Goal: Transaction & Acquisition: Download file/media

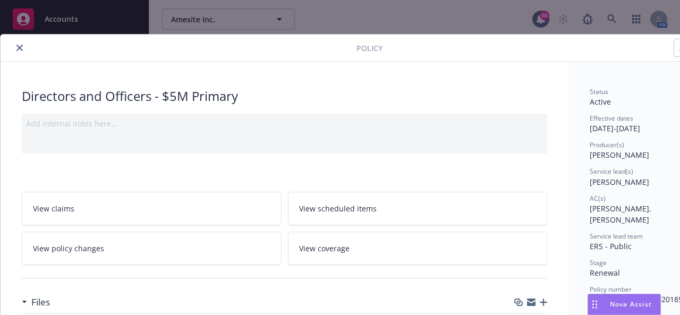
click at [22, 45] on icon "close" at bounding box center [19, 48] width 6 height 6
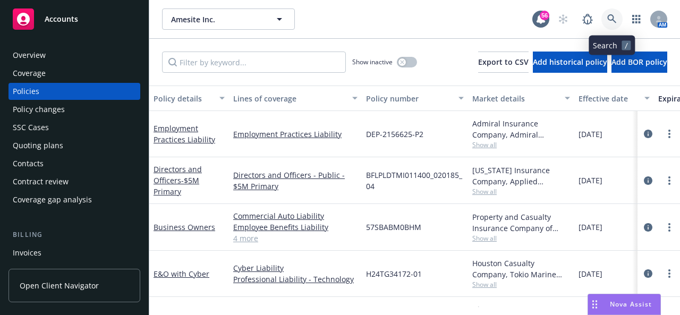
click at [606, 23] on link at bounding box center [611, 18] width 21 height 21
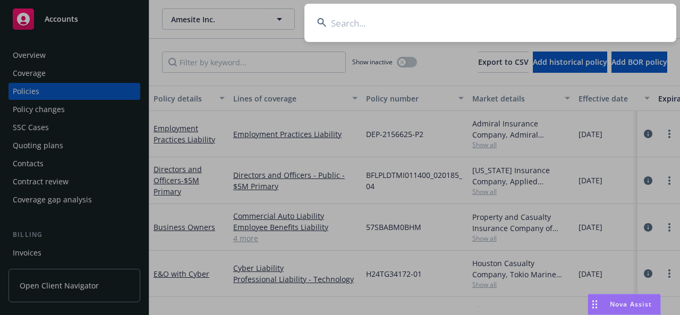
click at [476, 28] on input at bounding box center [490, 23] width 372 height 38
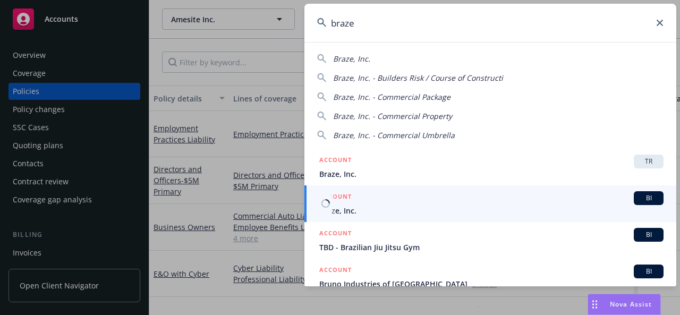
type input "braze"
click at [425, 207] on span "Braze, Inc." at bounding box center [491, 210] width 344 height 11
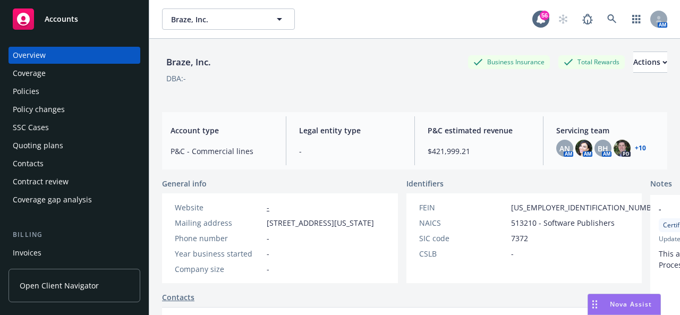
click at [34, 92] on div "Policies" at bounding box center [26, 91] width 27 height 17
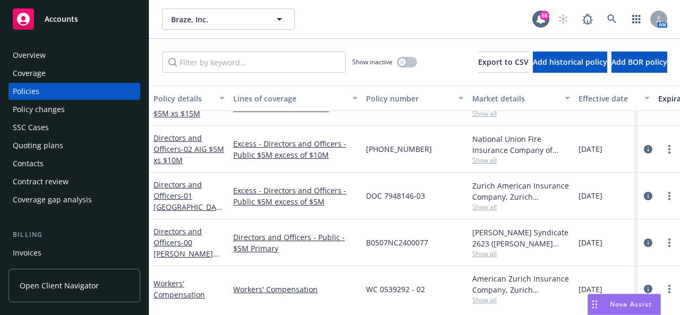
scroll to position [637, 0]
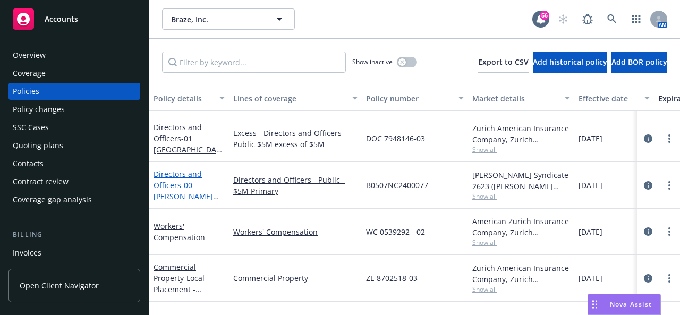
click at [167, 186] on link "Directors and Officers - 00 [PERSON_NAME] $5M Primary" at bounding box center [182, 191] width 59 height 44
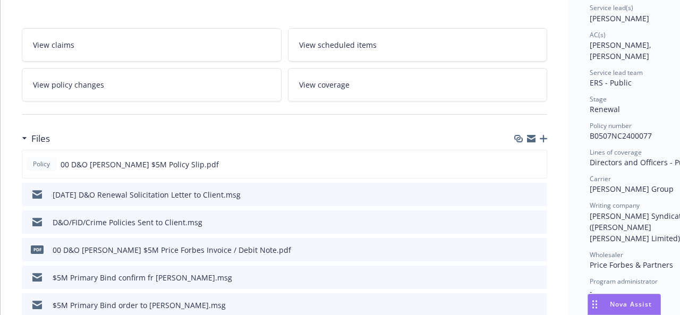
scroll to position [159, 0]
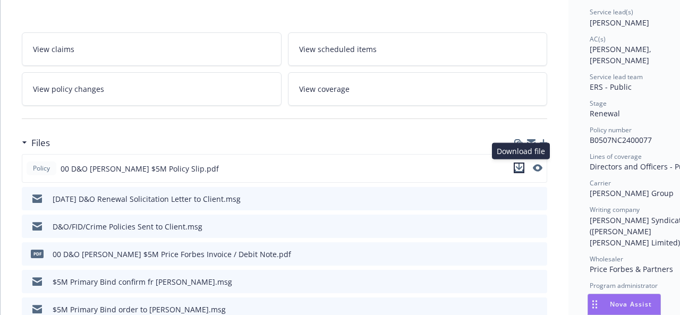
click at [519, 168] on icon "download file" at bounding box center [519, 168] width 8 height 8
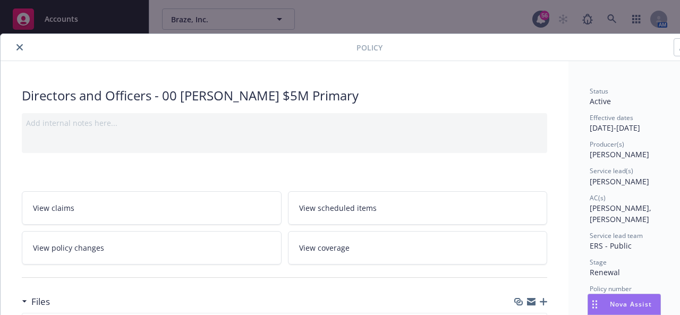
scroll to position [0, 0]
click at [17, 50] on button "close" at bounding box center [19, 47] width 13 height 13
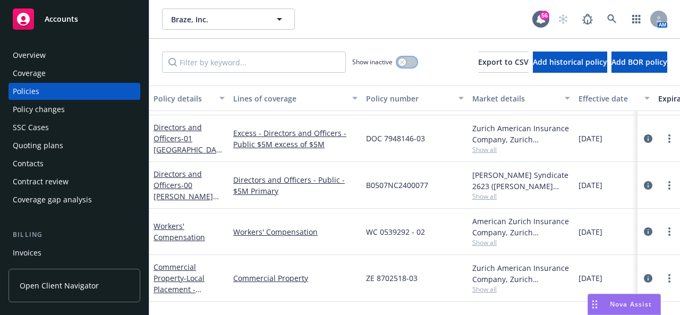
click at [400, 61] on icon "button" at bounding box center [402, 62] width 4 height 4
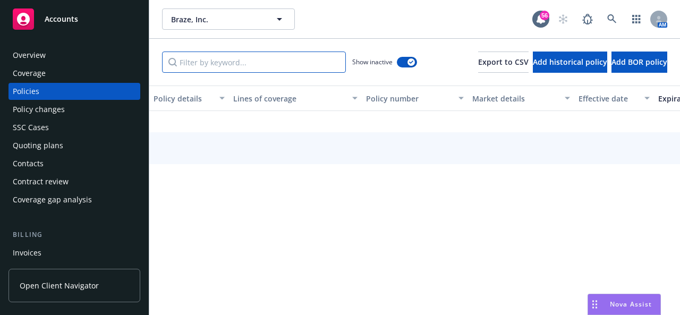
click at [212, 66] on input "Filter by keyword..." at bounding box center [254, 62] width 184 height 21
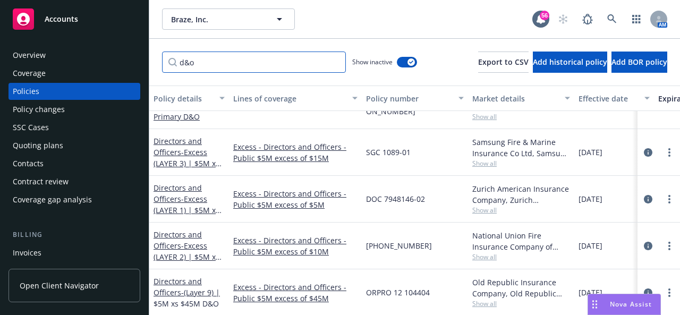
scroll to position [1552, 0]
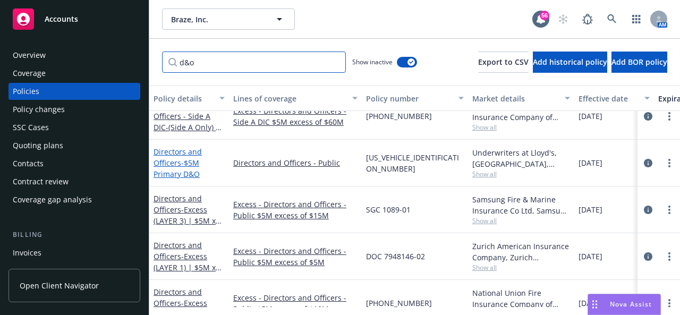
type input "d&o"
click at [178, 168] on span "- $5M Primary D&O" at bounding box center [176, 168] width 46 height 21
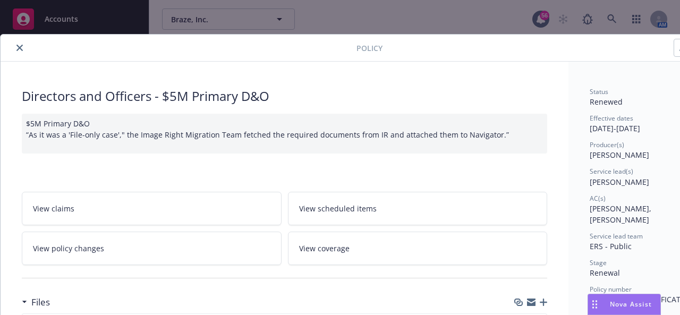
scroll to position [159, 0]
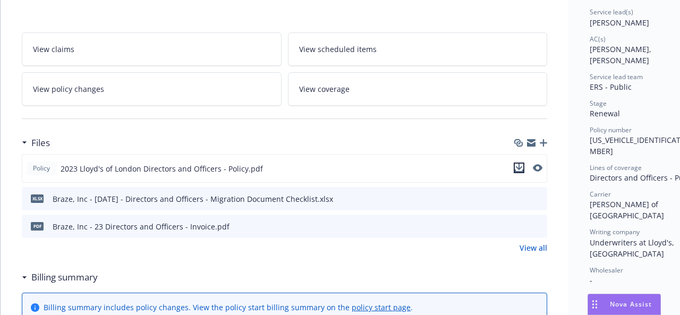
click at [521, 165] on icon "download file" at bounding box center [519, 168] width 8 height 8
